Goal: Transaction & Acquisition: Book appointment/travel/reservation

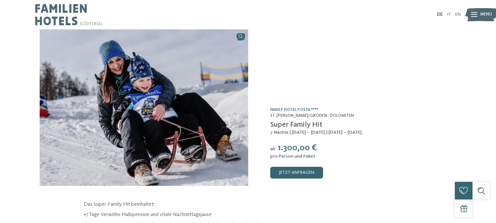
click at [435, 9] on div "DE IT EN Menü" at bounding box center [354, 14] width 213 height 29
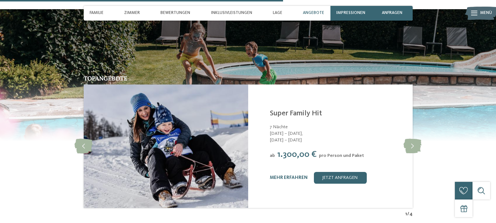
scroll to position [1174, 0]
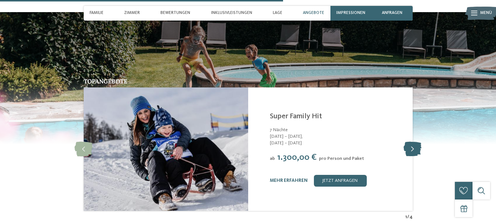
click at [412, 142] on icon at bounding box center [412, 149] width 18 height 15
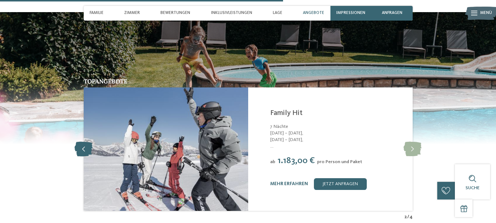
click at [87, 142] on icon at bounding box center [83, 149] width 18 height 15
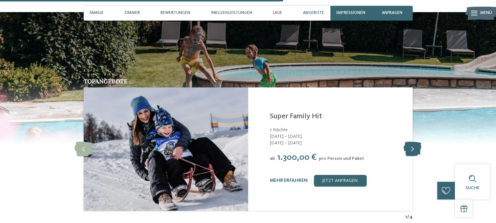
click at [414, 142] on icon at bounding box center [412, 149] width 18 height 15
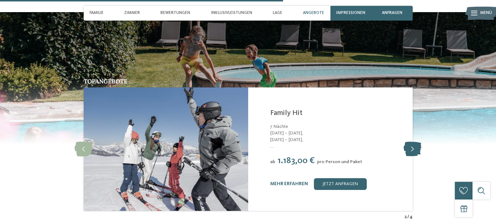
click at [414, 142] on icon at bounding box center [412, 149] width 18 height 15
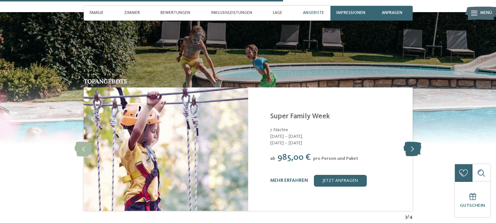
click at [414, 142] on icon at bounding box center [412, 149] width 18 height 15
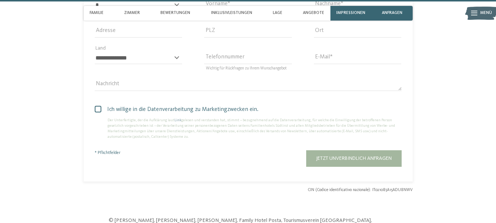
scroll to position [2055, 0]
